Goal: Check status: Check status

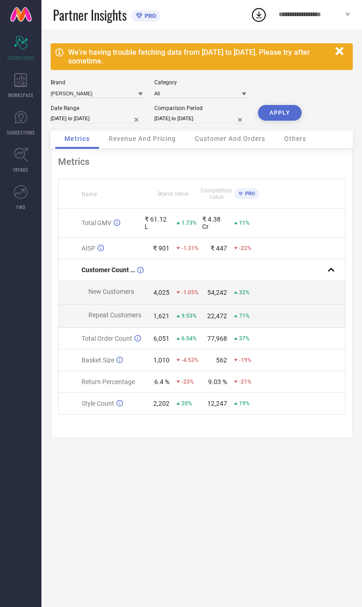
select select "8"
select select "2024"
select select "9"
select select "2024"
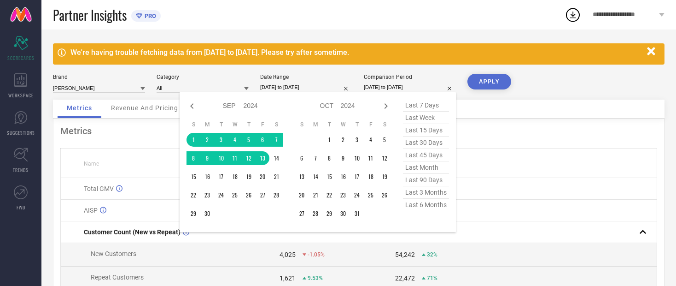
click at [187, 107] on icon at bounding box center [192, 105] width 11 height 11
select select "7"
select select "2024"
select select "8"
select select "2024"
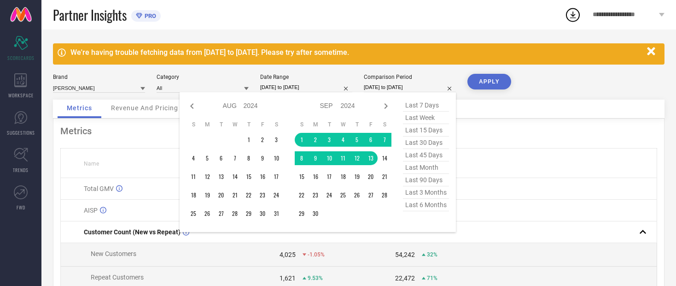
click at [188, 105] on icon at bounding box center [192, 105] width 11 height 11
select select "6"
select select "2024"
select select "7"
select select "2024"
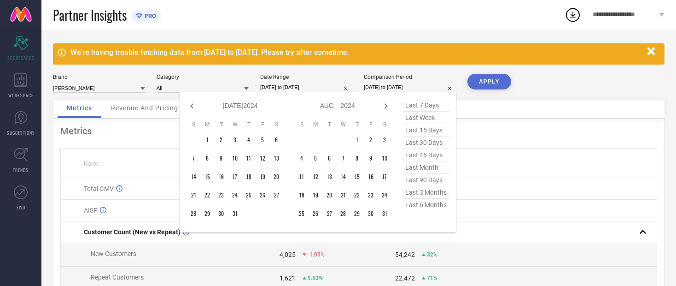
click at [191, 106] on icon at bounding box center [192, 105] width 11 height 11
select select "5"
select select "2024"
select select "6"
select select "2024"
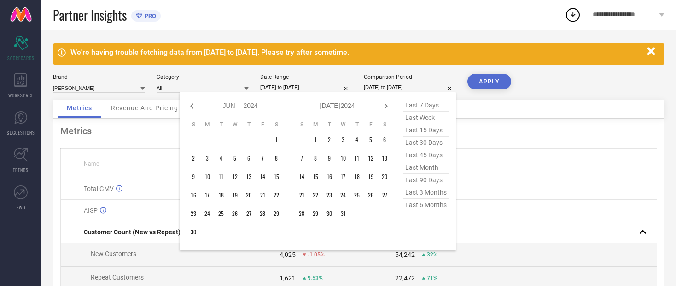
click at [194, 103] on icon at bounding box center [192, 105] width 11 height 11
select select "4"
select select "2024"
select select "5"
select select "2024"
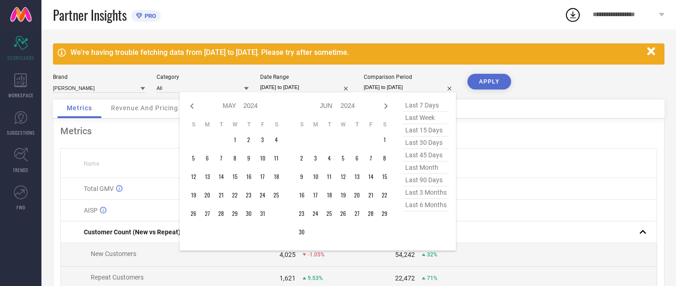
click at [195, 105] on icon at bounding box center [192, 105] width 11 height 11
select select "3"
select select "2024"
select select "4"
select select "2024"
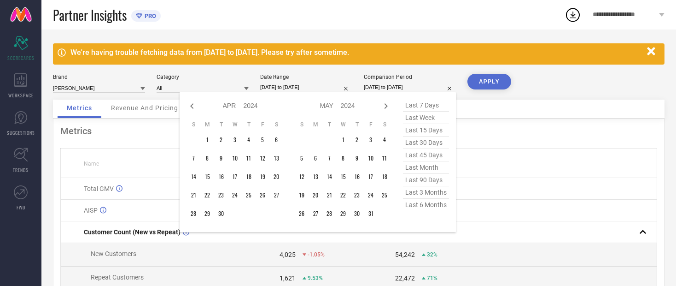
click at [196, 104] on icon at bounding box center [192, 105] width 11 height 11
select select "2"
select select "2024"
select select "3"
select select "2024"
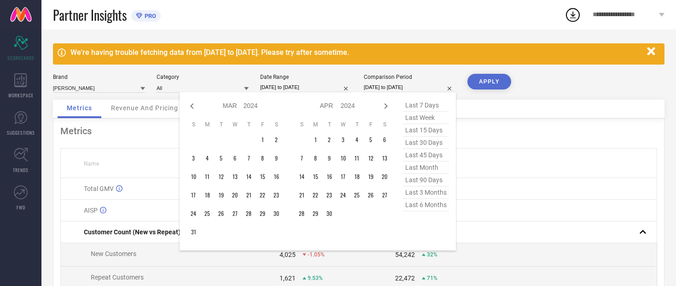
click at [197, 105] on icon at bounding box center [192, 105] width 11 height 11
select select "1"
select select "2024"
select select "2"
select select "2024"
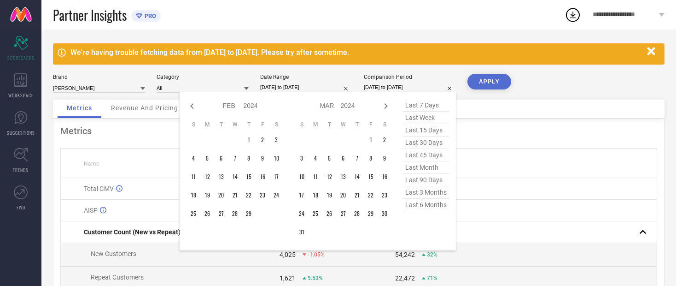
click at [197, 107] on icon at bounding box center [192, 105] width 11 height 11
select select "2024"
select select "1"
select select "2024"
click at [195, 103] on icon at bounding box center [192, 105] width 11 height 11
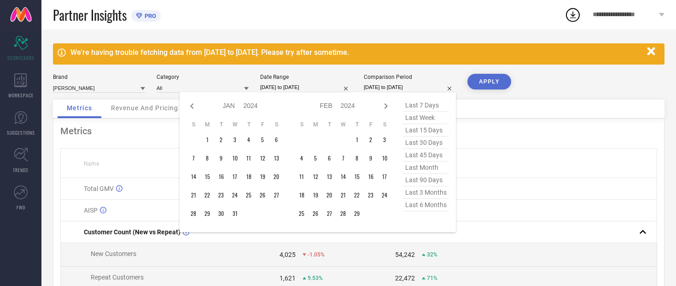
select select "11"
select select "2023"
select select "2024"
click at [186, 92] on input at bounding box center [203, 88] width 92 height 10
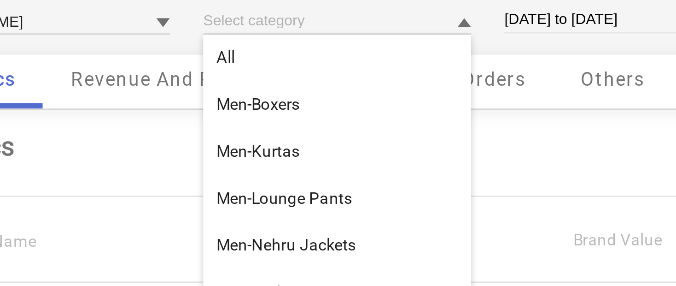
click at [60, 125] on div "Metrics" at bounding box center [358, 130] width 597 height 11
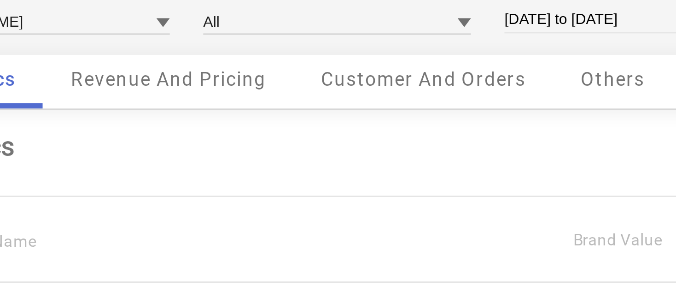
select select "8"
select select "2025"
select select "9"
select select "2025"
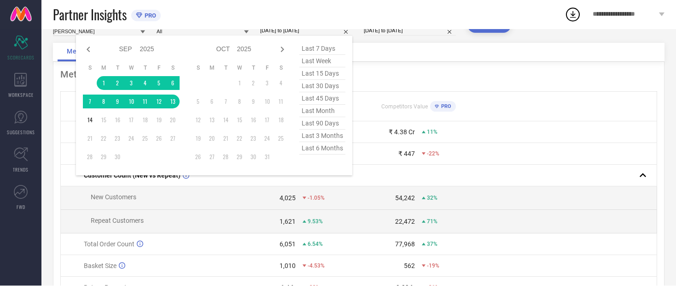
click at [362, 115] on th at bounding box center [567, 106] width 179 height 29
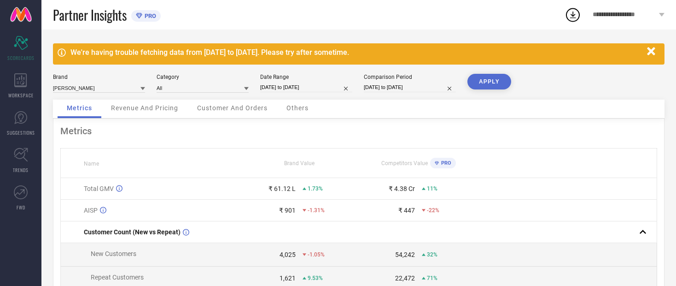
select select "8"
select select "2024"
select select "9"
select select "2024"
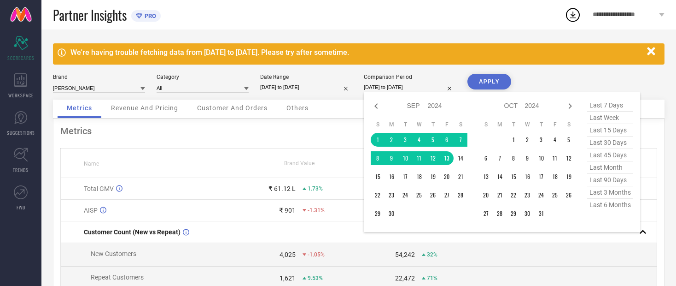
click at [362, 108] on icon at bounding box center [376, 105] width 11 height 11
select select "7"
select select "2024"
select select "8"
select select "2024"
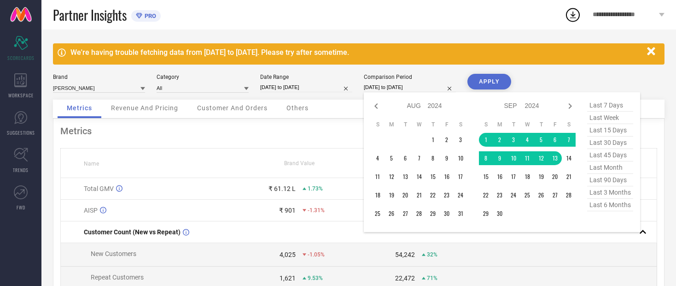
click at [362, 107] on icon at bounding box center [376, 105] width 11 height 11
select select "6"
select select "2024"
select select "7"
select select "2024"
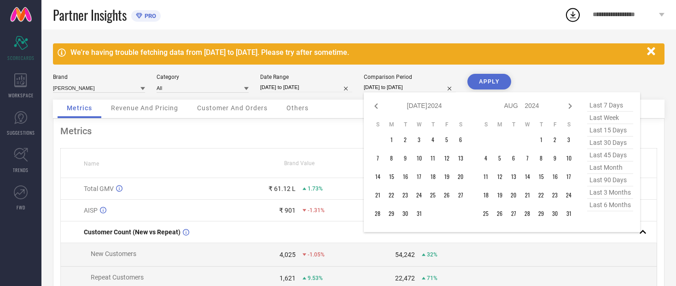
click at [362, 103] on icon at bounding box center [376, 105] width 11 height 11
select select "5"
select select "2024"
select select "6"
select select "2024"
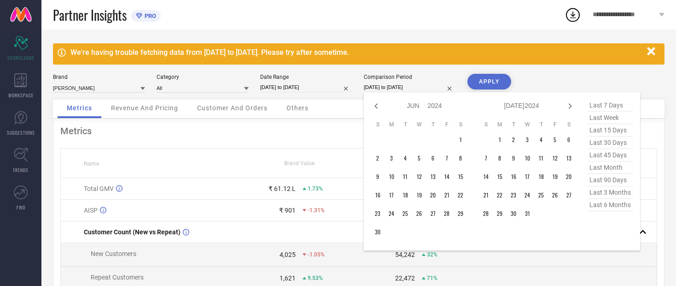
click at [362, 106] on icon at bounding box center [376, 105] width 11 height 11
select select "4"
select select "2024"
select select "5"
select select "2024"
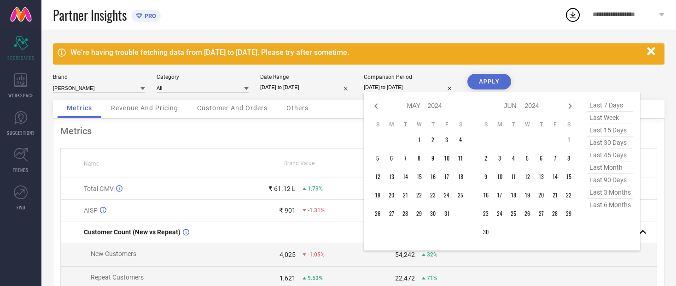
click at [362, 105] on icon at bounding box center [376, 105] width 11 height 11
select select "3"
select select "2024"
select select "4"
select select "2024"
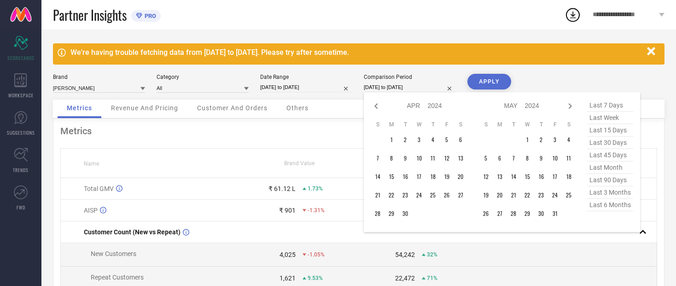
click at [362, 105] on div "Jan Feb Mar Apr May Jun Jul Aug Sep Oct Nov Dec 2014 2015 2016 2017 2018 2019 2…" at bounding box center [425, 105] width 86 height 13
click at [362, 105] on icon at bounding box center [376, 105] width 11 height 11
select select "2"
select select "2024"
select select "3"
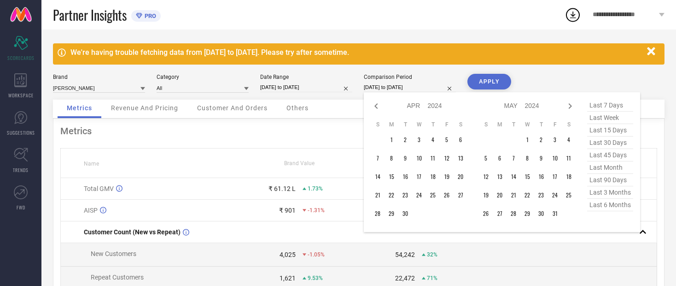
select select "2024"
click at [362, 106] on icon at bounding box center [376, 105] width 11 height 11
select select "1"
select select "2024"
select select "2"
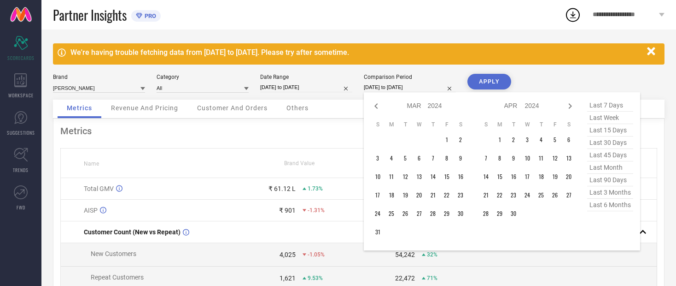
select select "2024"
click at [362, 103] on icon at bounding box center [376, 105] width 11 height 11
select select "2024"
select select "1"
select select "2024"
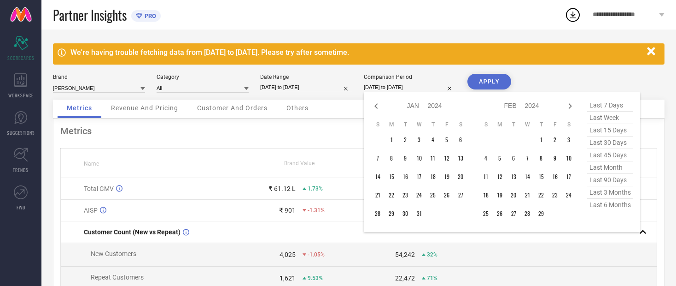
click at [362, 106] on icon at bounding box center [376, 105] width 11 height 11
select select "11"
select select "2023"
select select "2024"
click at [362, 106] on icon at bounding box center [376, 106] width 3 height 6
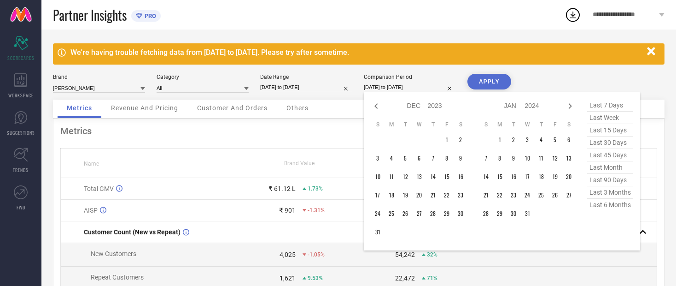
select select "10"
select select "2023"
select select "11"
select select "2023"
click at [362, 102] on icon at bounding box center [376, 105] width 11 height 11
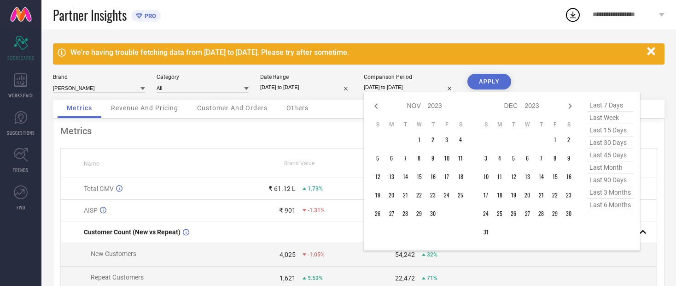
select select "9"
select select "2023"
select select "10"
select select "2023"
click at [362, 106] on icon at bounding box center [376, 105] width 11 height 11
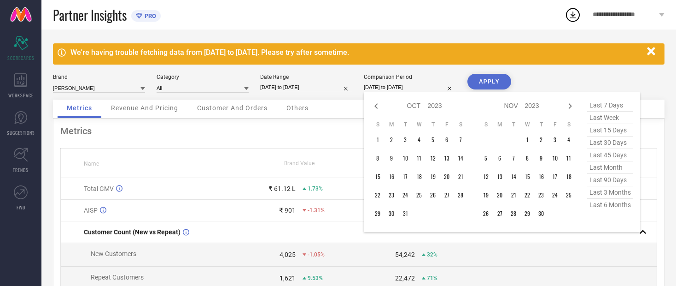
select select "8"
select select "2023"
select select "9"
select select "2023"
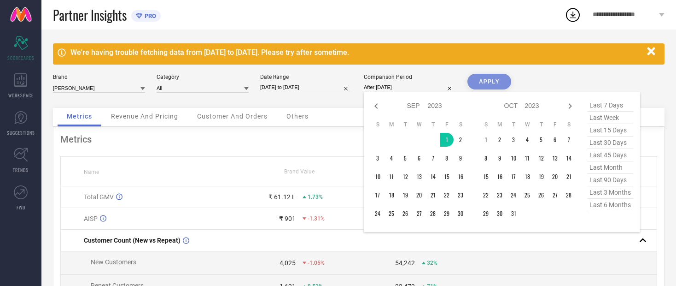
type input "01-09-2023 to 13-09-2023"
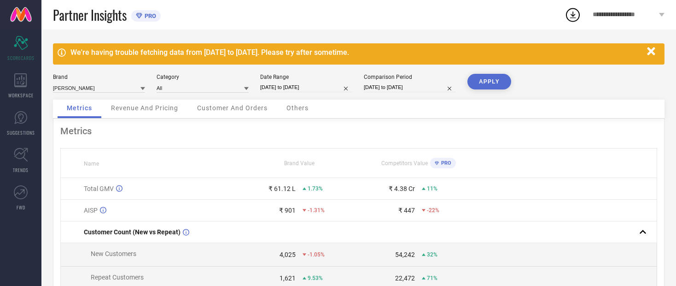
click at [362, 88] on button "APPLY" at bounding box center [490, 82] width 44 height 16
click at [128, 112] on span "Revenue And Pricing" at bounding box center [144, 107] width 67 height 7
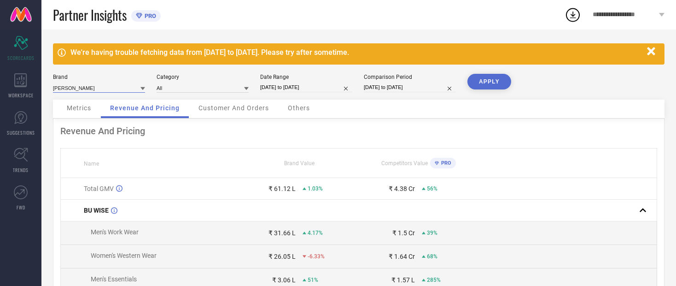
click at [70, 83] on input at bounding box center [99, 88] width 92 height 10
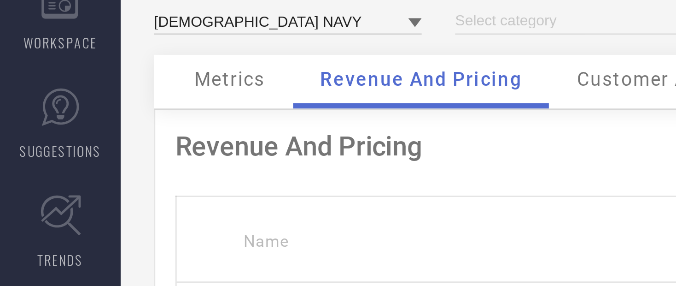
type input "All"
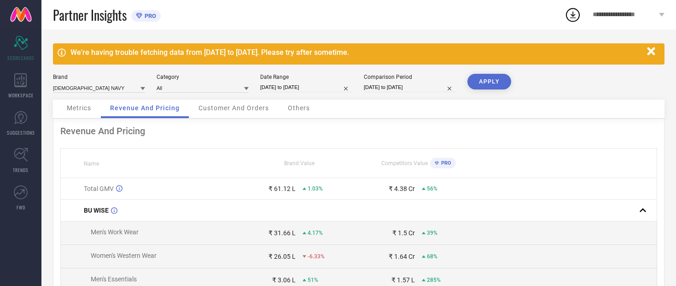
click at [362, 86] on button "APPLY" at bounding box center [490, 82] width 44 height 16
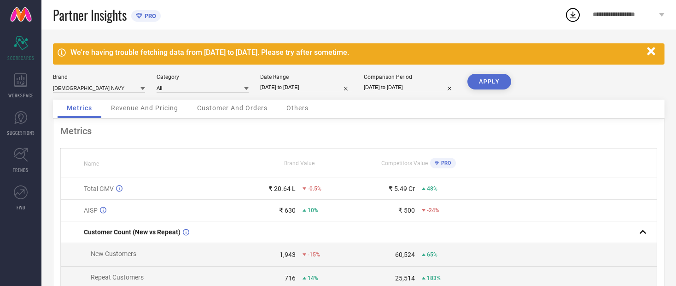
select select "8"
select select "2023"
select select "9"
select select "2023"
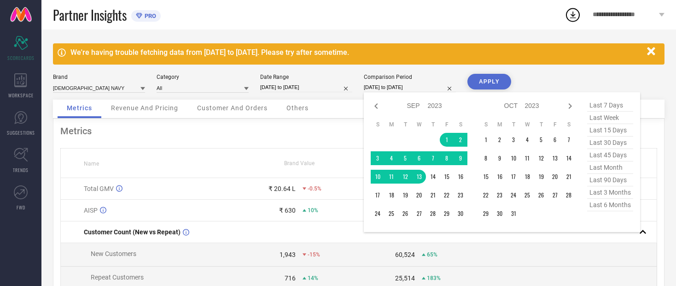
click at [362, 103] on icon at bounding box center [376, 105] width 11 height 11
select select "7"
select select "2023"
select select "8"
select select "2023"
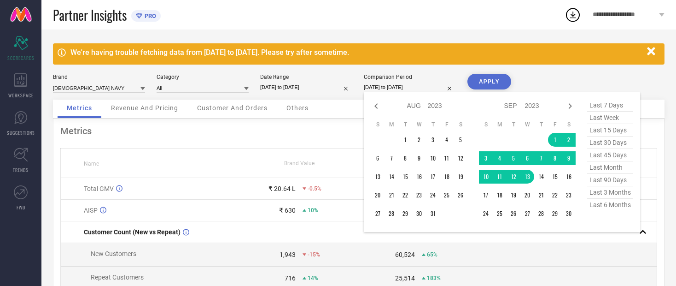
click at [362, 108] on icon at bounding box center [376, 105] width 11 height 11
select select "6"
select select "2023"
select select "7"
select select "2023"
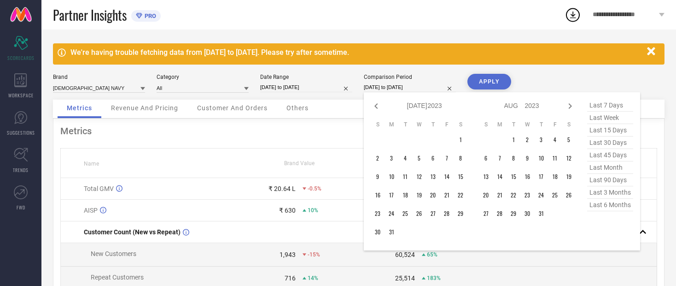
click at [362, 110] on icon at bounding box center [376, 105] width 11 height 11
select select "5"
select select "2023"
select select "6"
select select "2023"
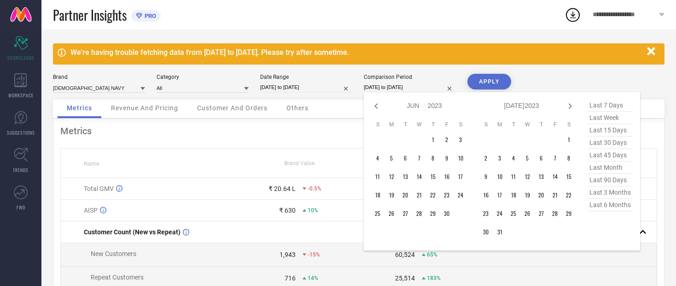
click at [362, 104] on icon at bounding box center [376, 105] width 11 height 11
select select "4"
select select "2023"
select select "5"
select select "2023"
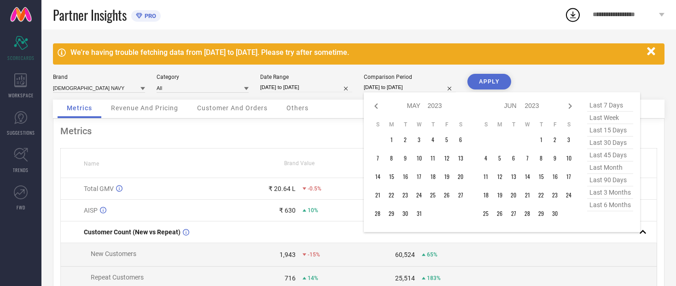
click at [362, 104] on icon at bounding box center [376, 105] width 11 height 11
select select "3"
select select "2023"
select select "4"
select select "2023"
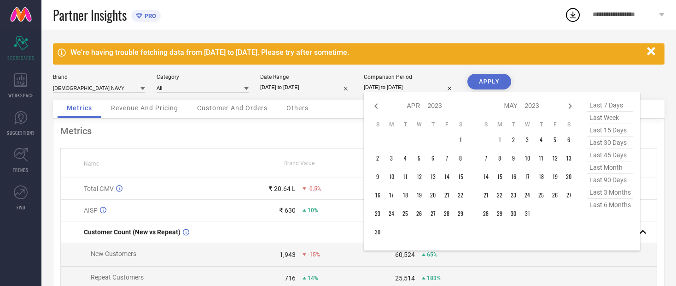
click at [362, 91] on input "01-09-2023 to 13-09-2023" at bounding box center [410, 87] width 92 height 10
click at [362, 105] on icon at bounding box center [376, 105] width 11 height 11
select select "2"
select select "2023"
select select "3"
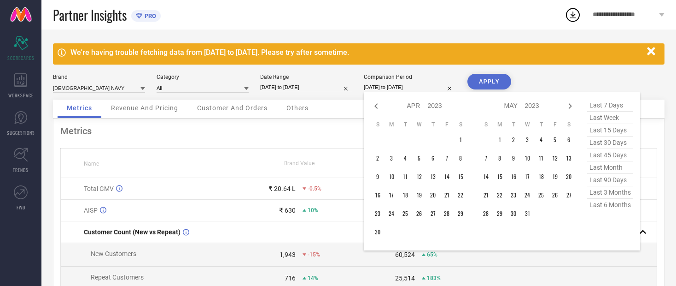
select select "2023"
click at [362, 106] on icon at bounding box center [376, 105] width 11 height 11
select select "1"
select select "2023"
select select "2"
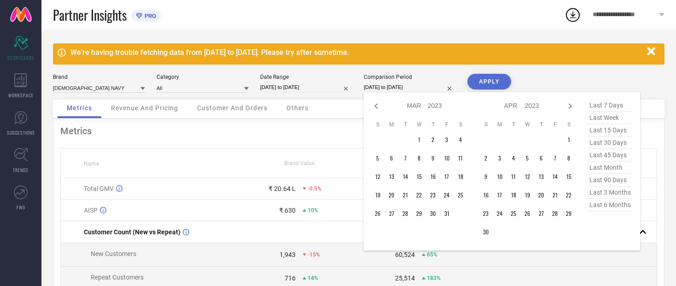
select select "2023"
click at [362, 108] on div "Jan Feb Mar Apr May Jun Jul Aug Sep Oct Nov Dec 2013 2014 2015 2016 2017 2018 2…" at bounding box center [425, 105] width 86 height 13
click at [362, 105] on icon at bounding box center [376, 105] width 11 height 11
select select "2023"
select select "1"
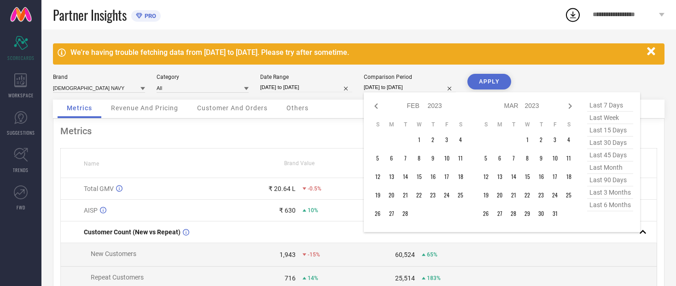
select select "2023"
click at [362, 106] on icon at bounding box center [376, 105] width 11 height 11
select select "11"
select select "2022"
select select "2023"
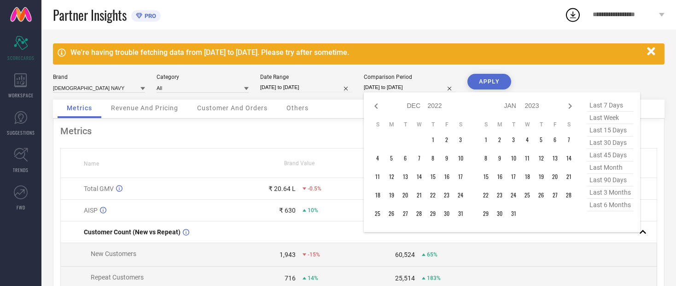
click at [362, 103] on icon at bounding box center [376, 105] width 11 height 11
select select "10"
select select "2022"
select select "11"
select select "2022"
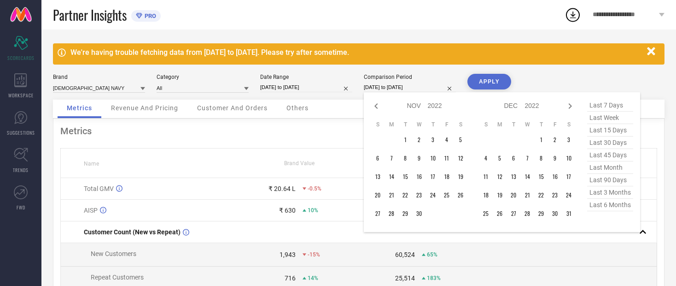
click at [362, 106] on icon at bounding box center [376, 105] width 11 height 11
select select "9"
select select "2022"
select select "10"
select select "2022"
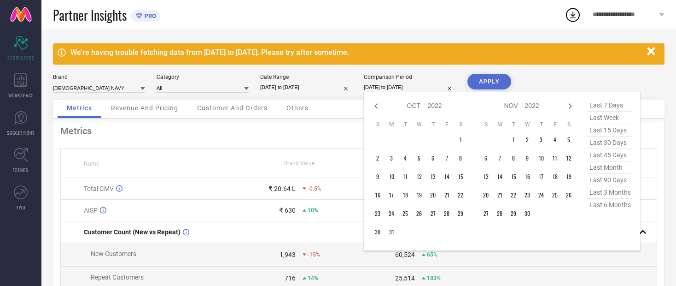
click at [362, 104] on icon at bounding box center [376, 105] width 11 height 11
select select "8"
select select "2022"
select select "9"
select select "2022"
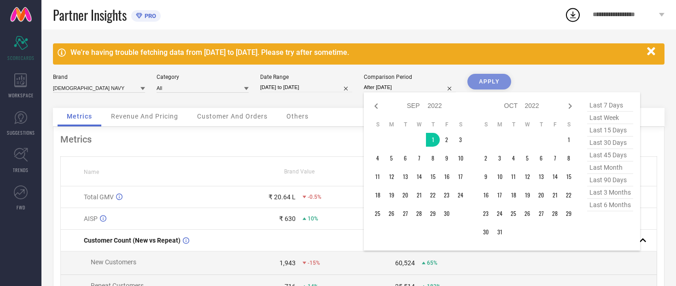
type input "01-09-2022 to 13-09-2022"
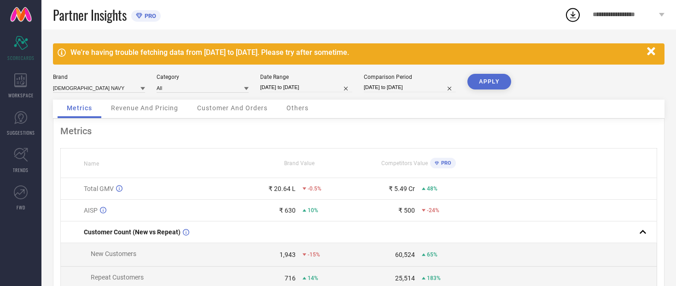
click at [362, 85] on button "APPLY" at bounding box center [490, 82] width 44 height 16
click at [73, 88] on input at bounding box center [99, 88] width 92 height 10
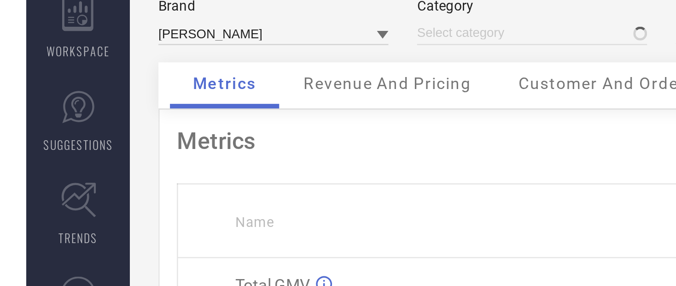
type input "All"
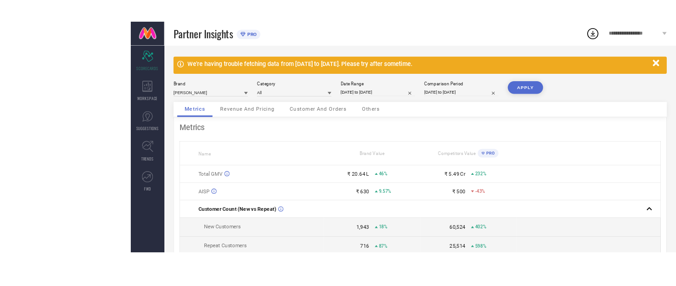
scroll to position [6, 0]
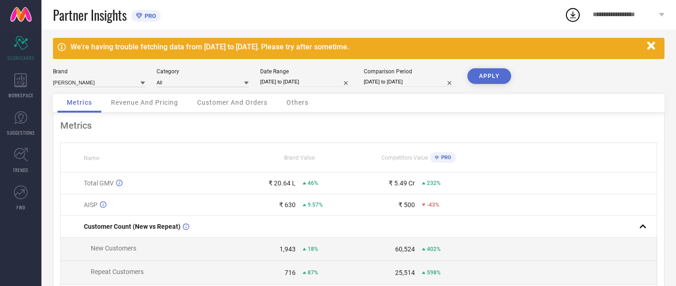
click at [362, 81] on button "APPLY" at bounding box center [490, 76] width 44 height 16
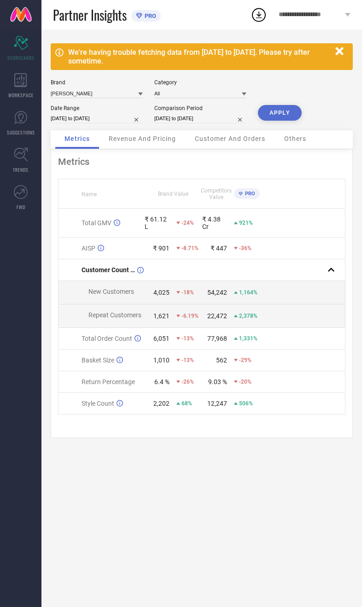
click at [165, 142] on span "Revenue And Pricing" at bounding box center [142, 138] width 67 height 7
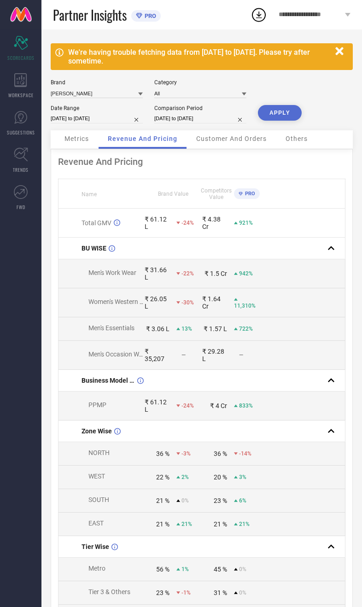
select select "8"
select select "2022"
select select "9"
select select "2022"
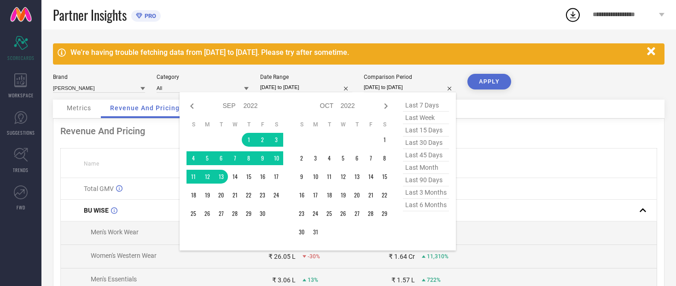
click at [193, 111] on icon at bounding box center [192, 105] width 11 height 11
select select "7"
select select "2022"
select select "8"
select select "2022"
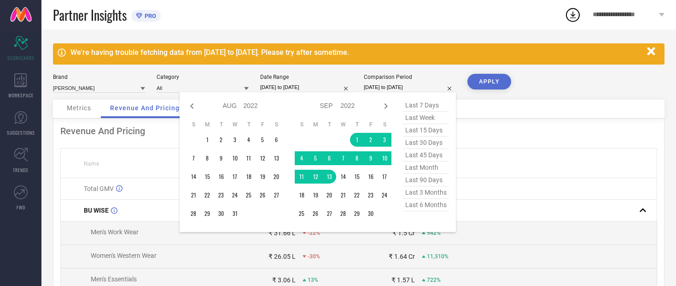
click at [193, 111] on icon at bounding box center [192, 105] width 11 height 11
select select "6"
select select "2022"
select select "7"
select select "2022"
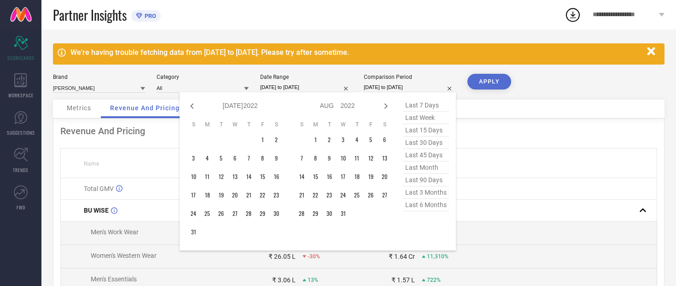
click at [197, 110] on icon at bounding box center [192, 105] width 11 height 11
select select "5"
select select "2022"
select select "6"
select select "2022"
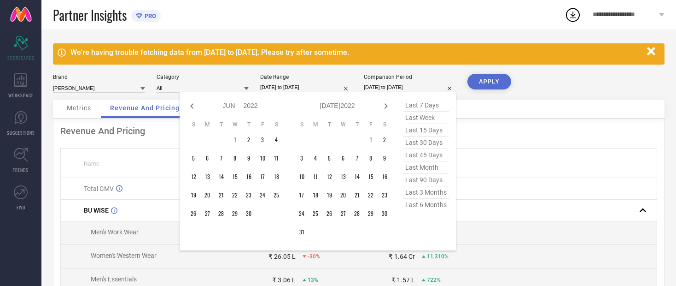
click at [195, 106] on icon at bounding box center [192, 105] width 11 height 11
select select "4"
select select "2022"
select select "5"
select select "2022"
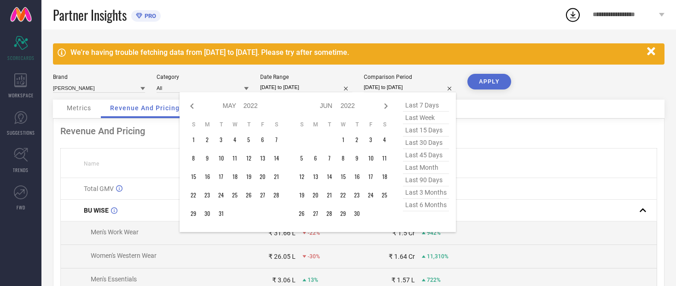
click at [197, 112] on icon at bounding box center [192, 105] width 11 height 11
select select "3"
select select "2022"
select select "4"
select select "2022"
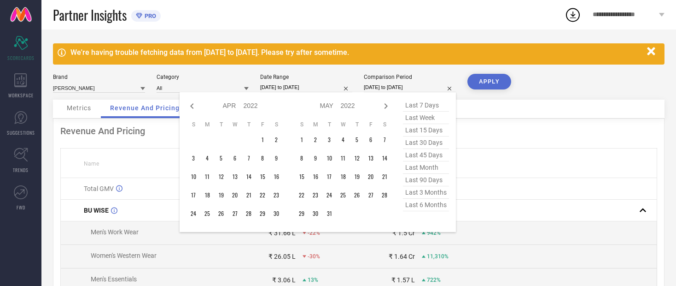
click at [194, 108] on icon at bounding box center [192, 105] width 11 height 11
select select "2"
select select "2022"
select select "3"
select select "2022"
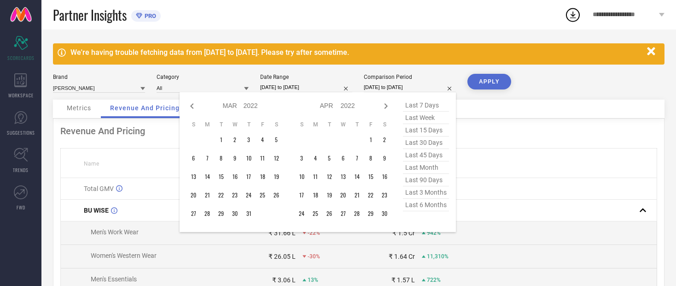
click at [195, 110] on icon at bounding box center [192, 105] width 11 height 11
select select "1"
select select "2022"
select select "2"
select select "2022"
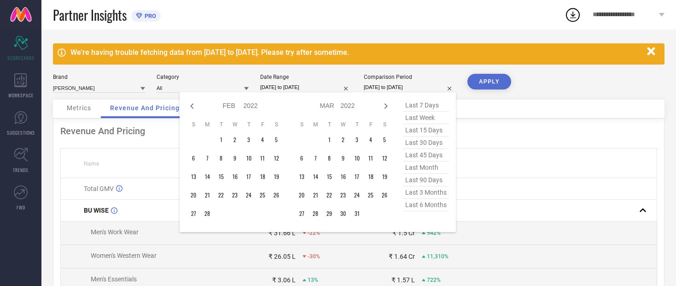
click at [195, 106] on icon at bounding box center [192, 105] width 11 height 11
select select "2022"
select select "1"
select select "2022"
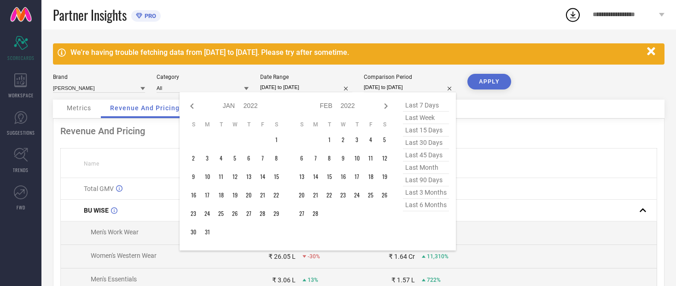
click at [195, 111] on icon at bounding box center [192, 105] width 11 height 11
select select "11"
select select "2021"
select select "2022"
click at [194, 112] on icon at bounding box center [192, 105] width 11 height 11
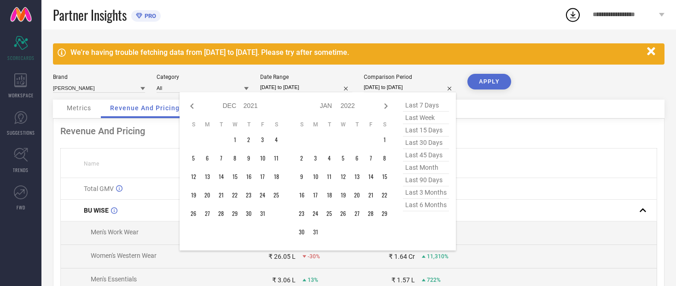
select select "10"
select select "2021"
select select "11"
select select "2021"
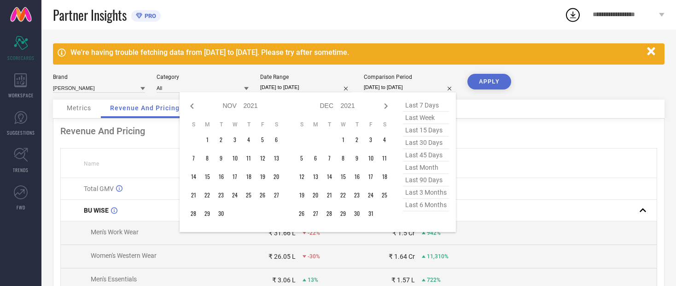
click at [196, 112] on div at bounding box center [192, 105] width 11 height 11
select select "9"
select select "2021"
select select "10"
select select "2021"
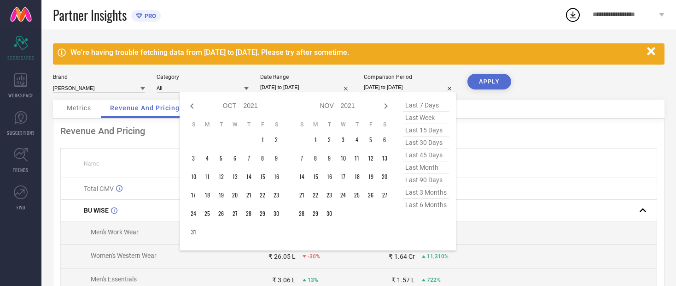
click at [196, 110] on icon at bounding box center [192, 105] width 11 height 11
select select "8"
select select "2021"
select select "9"
select select "2021"
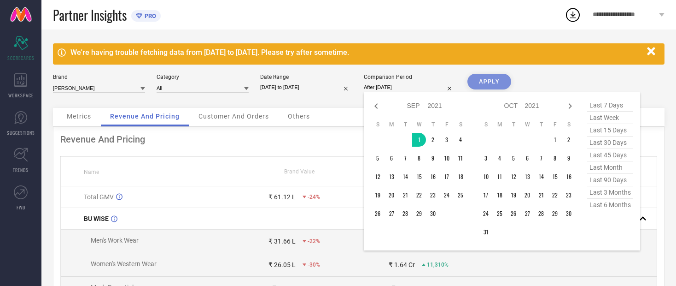
type input "01-09-2021 to 13-09-2021"
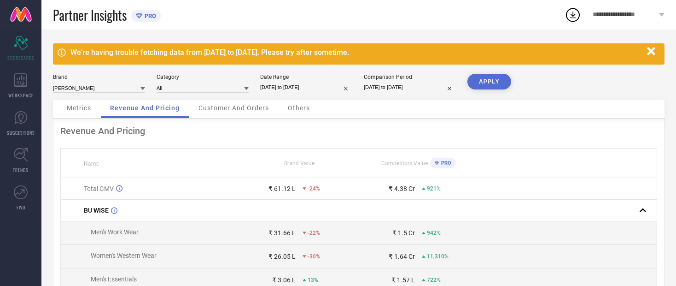
click at [362, 86] on button "APPLY" at bounding box center [490, 82] width 44 height 16
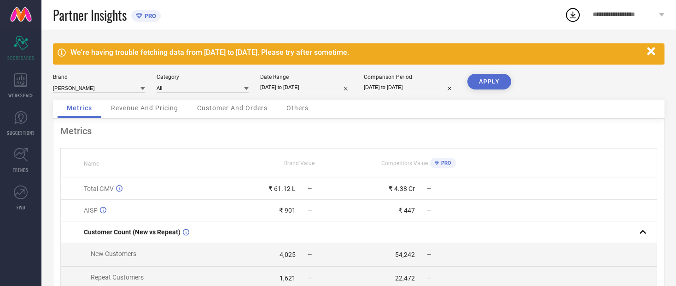
select select "8"
select select "2021"
select select "9"
select select "2021"
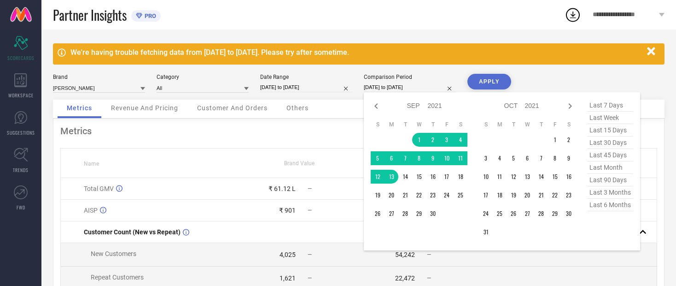
click at [619, 183] on span "last 90 days" at bounding box center [610, 180] width 46 height 12
type input "17-06-2025 to 14-09-2025"
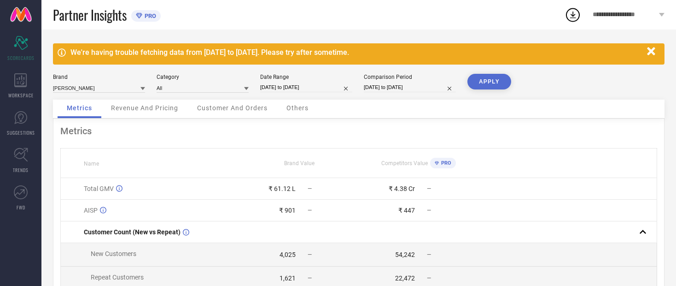
select select "5"
select select "2025"
select select "6"
select select "2025"
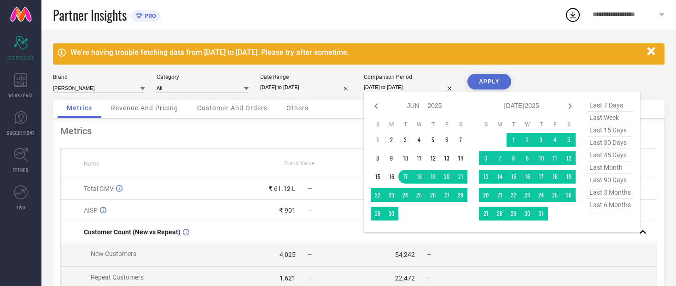
click at [572, 112] on icon at bounding box center [570, 105] width 11 height 11
select select "6"
select select "2025"
select select "7"
select select "2025"
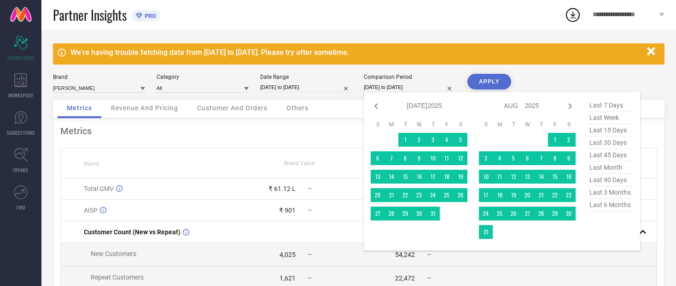
click at [567, 112] on div at bounding box center [570, 105] width 11 height 11
select select "7"
select select "2025"
select select "8"
select select "2025"
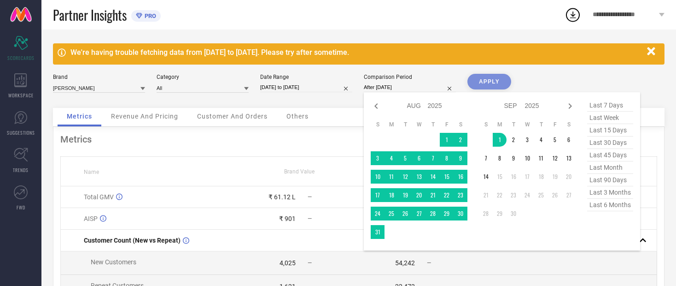
click at [577, 161] on div "Jan Feb Mar Apr May Jun Jul Aug Sep Oct Nov Dec 2015 2016 2017 2018 2019 2020 2…" at bounding box center [502, 171] width 263 height 144
type input "[DATE] to [DATE]"
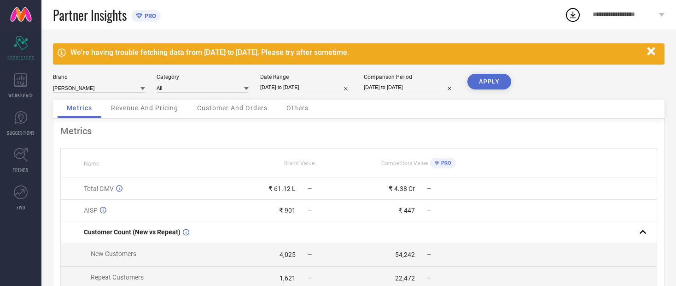
click at [491, 82] on button "APPLY" at bounding box center [490, 82] width 44 height 16
select select "8"
select select "2025"
select select "9"
select select "2025"
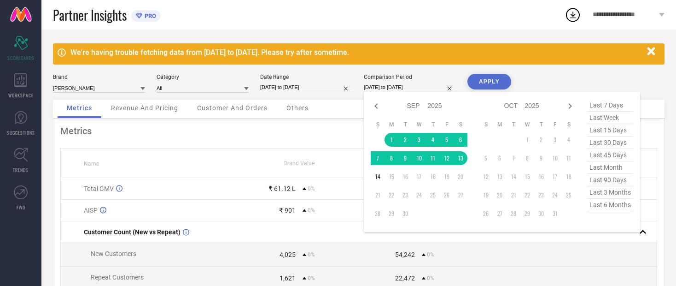
click at [374, 91] on input "[DATE] to [DATE]" at bounding box center [410, 87] width 92 height 10
click at [375, 108] on icon at bounding box center [376, 105] width 11 height 11
select select "7"
select select "2025"
select select "8"
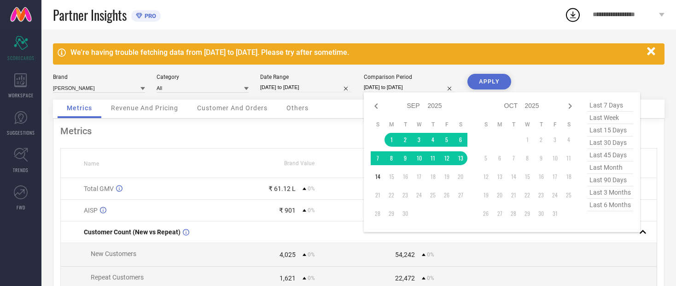
select select "2025"
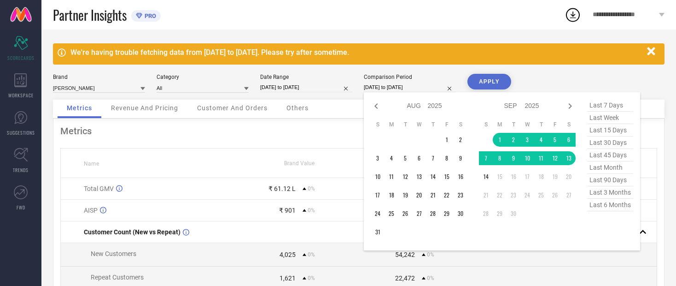
click at [376, 111] on icon at bounding box center [376, 105] width 11 height 11
select select "6"
select select "2025"
select select "7"
select select "2025"
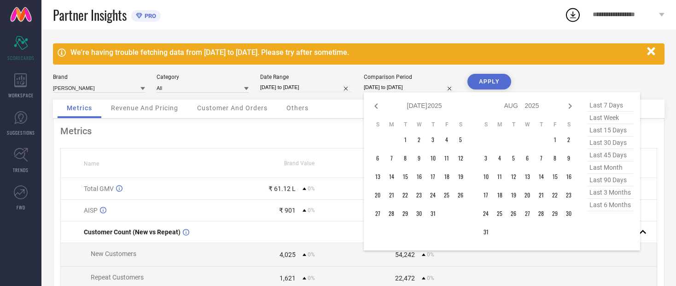
click at [376, 107] on icon at bounding box center [376, 105] width 11 height 11
select select "5"
select select "2025"
select select "6"
select select "2025"
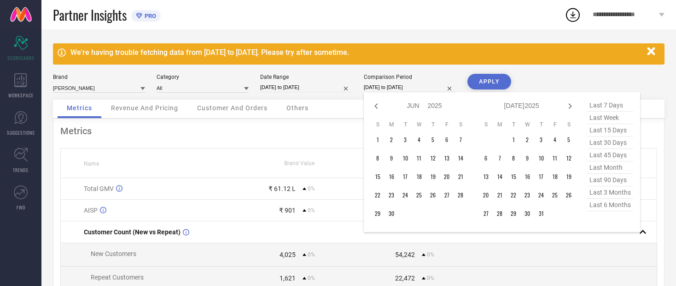
click at [378, 103] on icon at bounding box center [376, 105] width 11 height 11
select select "4"
select select "2025"
select select "5"
select select "2025"
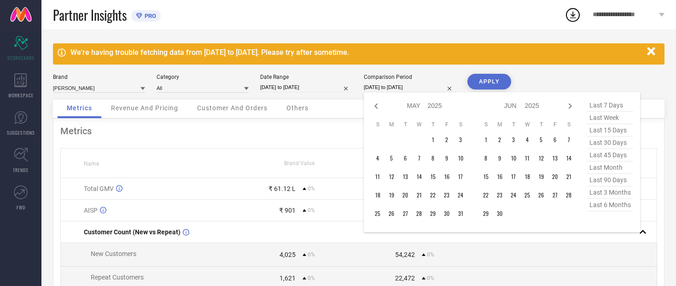
click at [381, 106] on icon at bounding box center [376, 105] width 11 height 11
select select "3"
select select "2025"
select select "4"
select select "2025"
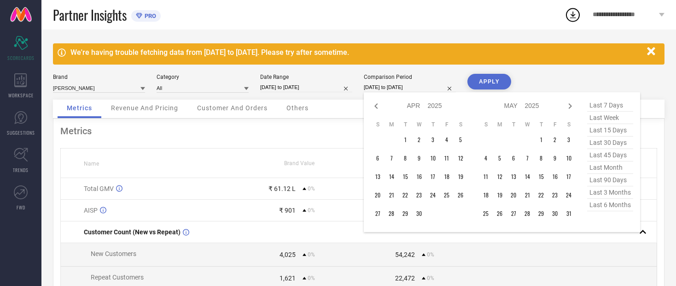
click at [378, 107] on icon at bounding box center [376, 105] width 11 height 11
select select "2"
select select "2025"
select select "3"
select select "2025"
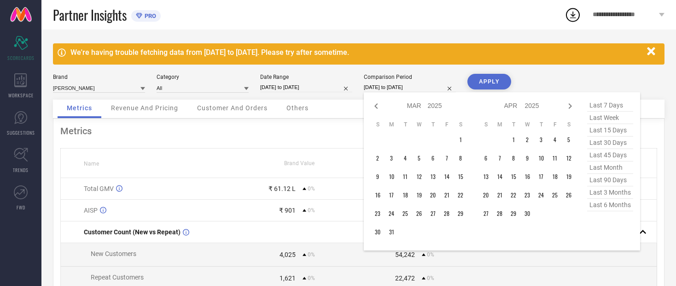
click at [380, 107] on icon at bounding box center [376, 105] width 11 height 11
select select "1"
select select "2025"
select select "2"
select select "2025"
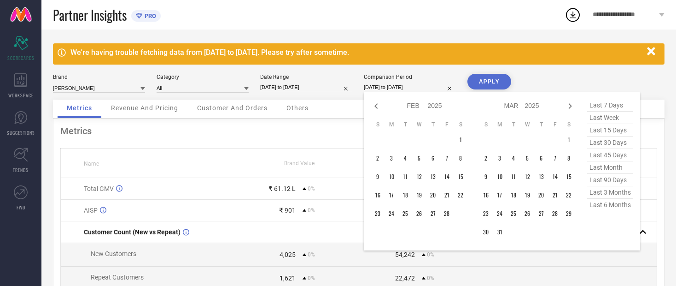
click at [382, 105] on icon at bounding box center [376, 105] width 11 height 11
select select "2025"
select select "1"
select select "2025"
click at [378, 106] on icon at bounding box center [376, 105] width 11 height 11
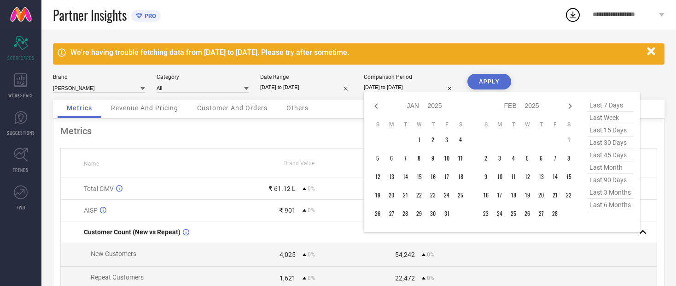
select select "11"
select select "2024"
select select "2025"
click at [376, 112] on div at bounding box center [376, 105] width 11 height 11
select select "10"
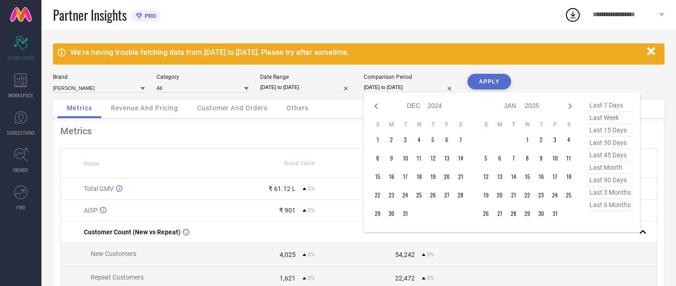
select select "2024"
select select "11"
select select "2024"
click at [379, 107] on icon at bounding box center [376, 105] width 11 height 11
select select "9"
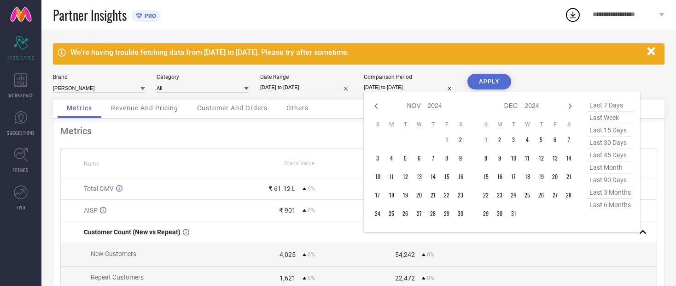
select select "2024"
select select "10"
select select "2024"
click at [379, 106] on icon at bounding box center [376, 105] width 11 height 11
select select "8"
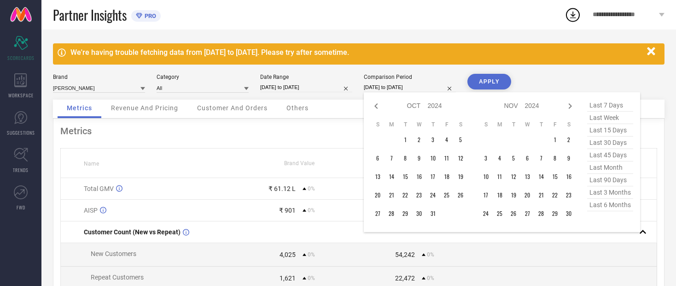
select select "2024"
select select "9"
select select "2024"
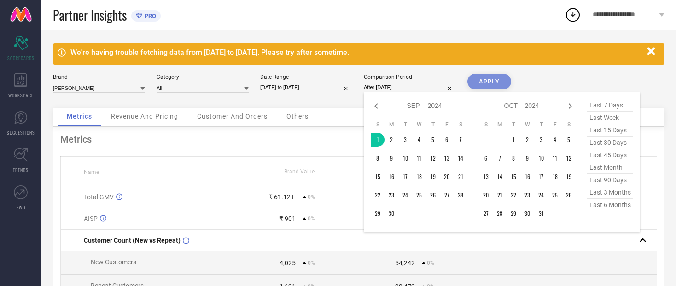
type input "[DATE] to [DATE]"
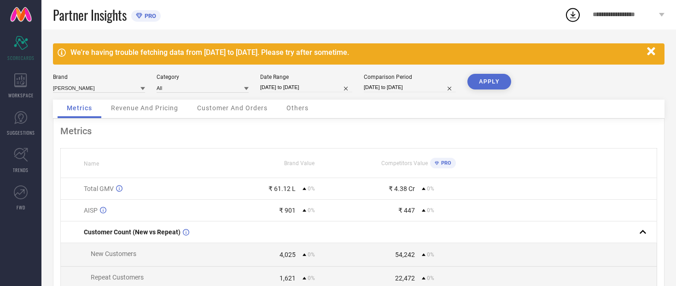
click at [490, 86] on button "APPLY" at bounding box center [490, 82] width 44 height 16
click at [125, 118] on div "Revenue And Pricing" at bounding box center [145, 109] width 86 height 18
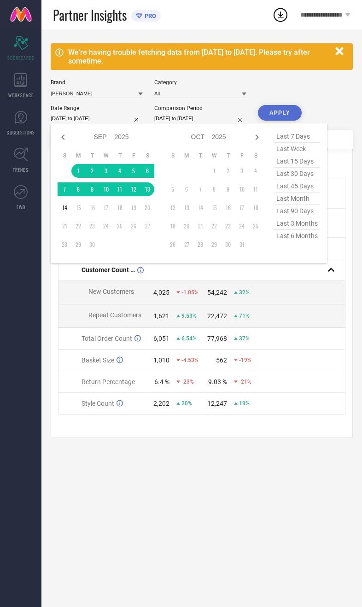
select select "8"
select select "2025"
select select "9"
select select "2025"
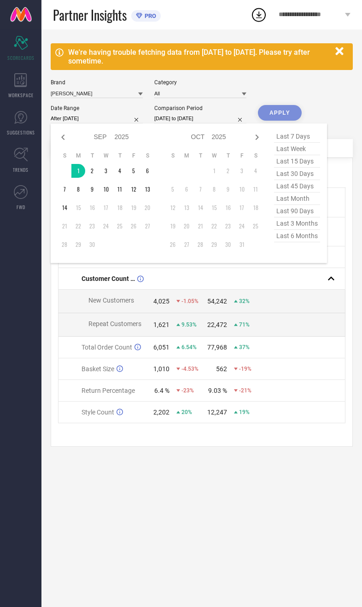
type input "[DATE] to [DATE]"
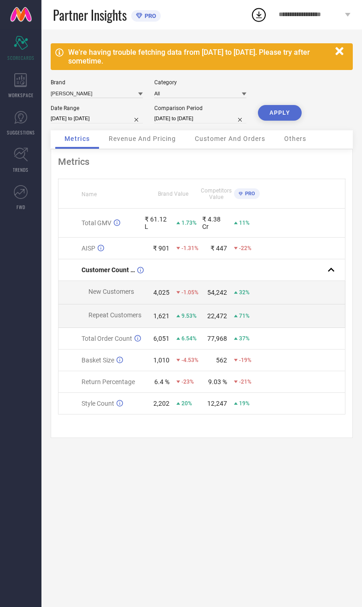
click at [286, 117] on button "APPLY" at bounding box center [280, 113] width 44 height 16
